Goal: Check status

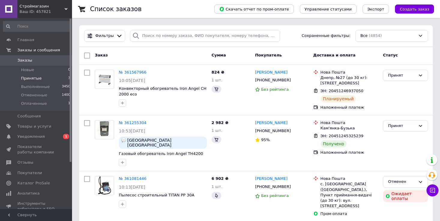
click at [65, 77] on li "Принятые 3" at bounding box center [37, 78] width 74 height 8
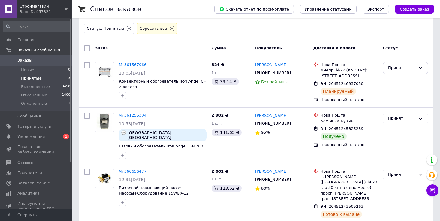
scroll to position [40, 0]
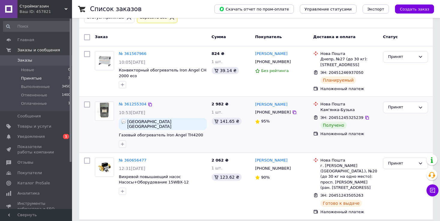
click at [392, 114] on div "Принят" at bounding box center [406, 124] width 50 height 51
click at [392, 106] on div "Принят" at bounding box center [403, 107] width 28 height 6
click at [393, 119] on li "Выполнен" at bounding box center [406, 119] width 44 height 11
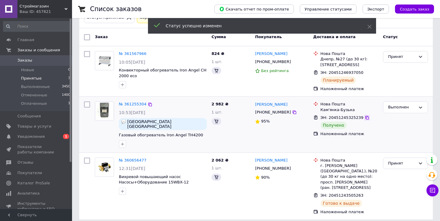
click at [366, 117] on icon at bounding box center [368, 118] width 4 height 4
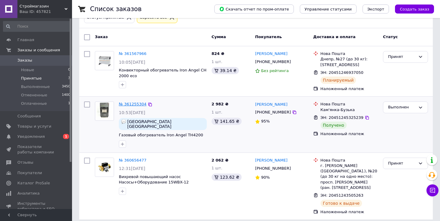
click at [136, 104] on link "№ 361255304" at bounding box center [133, 104] width 28 height 5
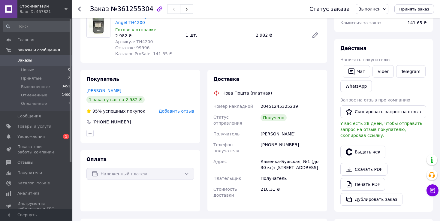
scroll to position [36, 0]
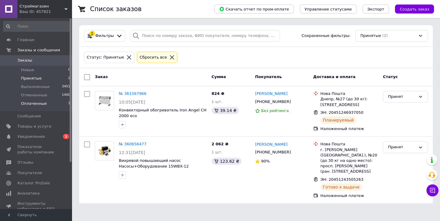
click at [62, 107] on li "Оплаченные 1" at bounding box center [37, 104] width 74 height 11
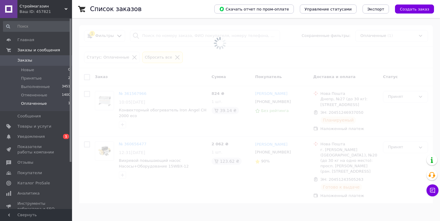
click at [63, 102] on li "Оплаченные 1" at bounding box center [37, 104] width 74 height 11
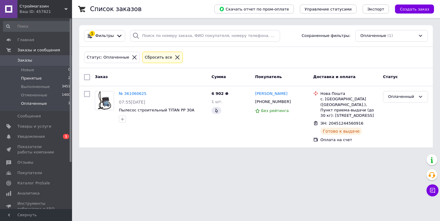
click at [64, 76] on li "Принятые 2" at bounding box center [37, 78] width 74 height 8
